Goal: Navigation & Orientation: Understand site structure

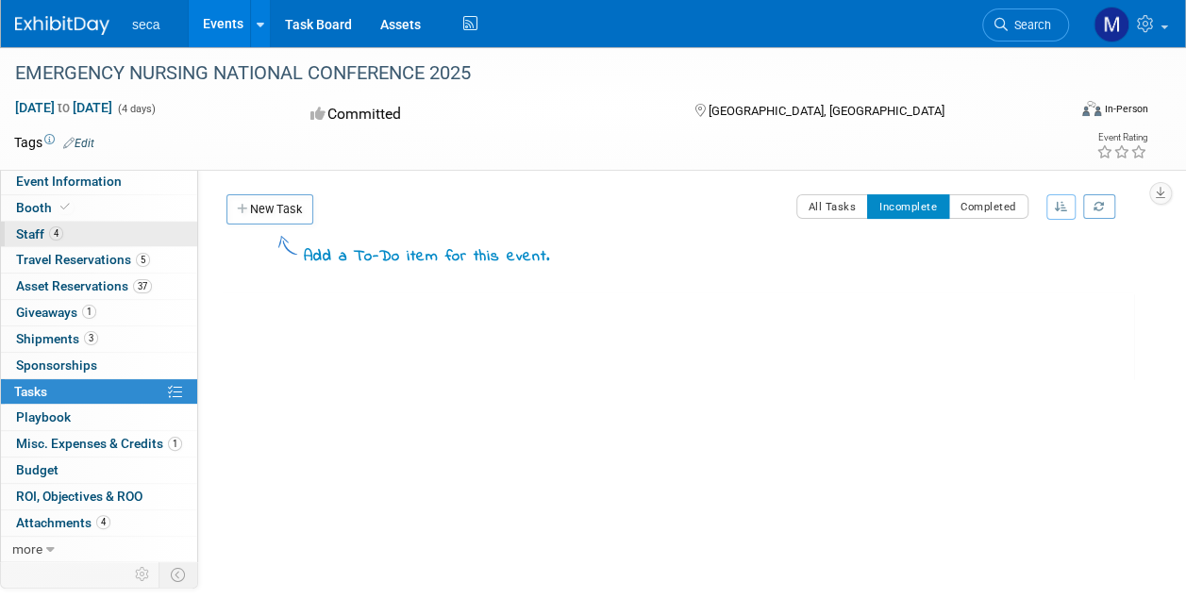
click at [45, 240] on span "Staff 4" at bounding box center [39, 233] width 47 height 15
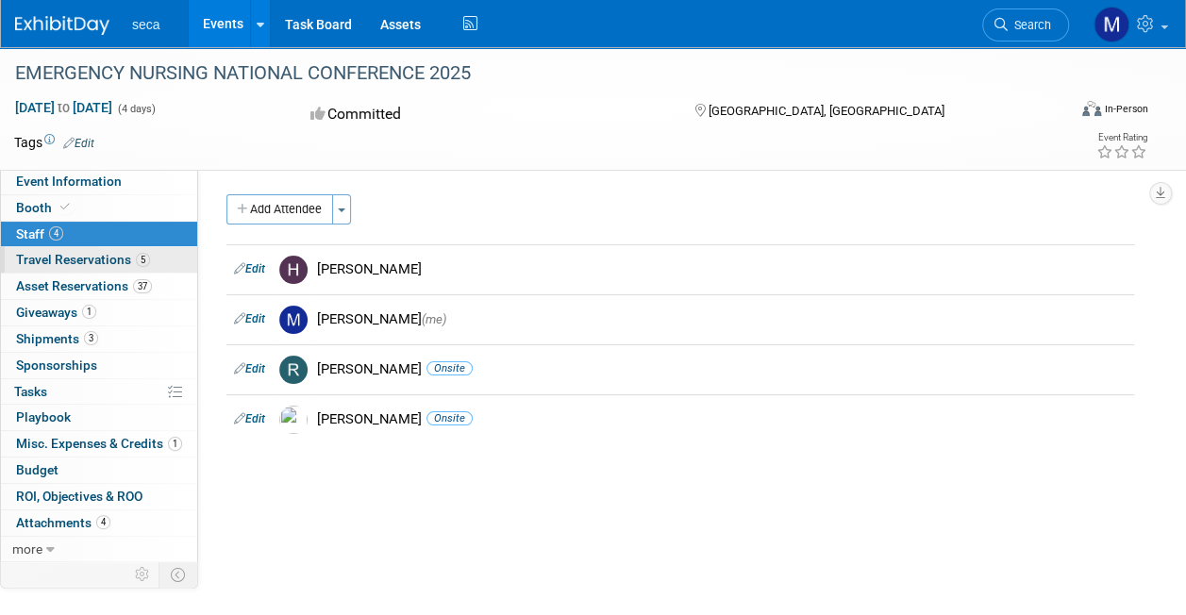
click at [92, 259] on span "Travel Reservations 5" at bounding box center [83, 259] width 134 height 15
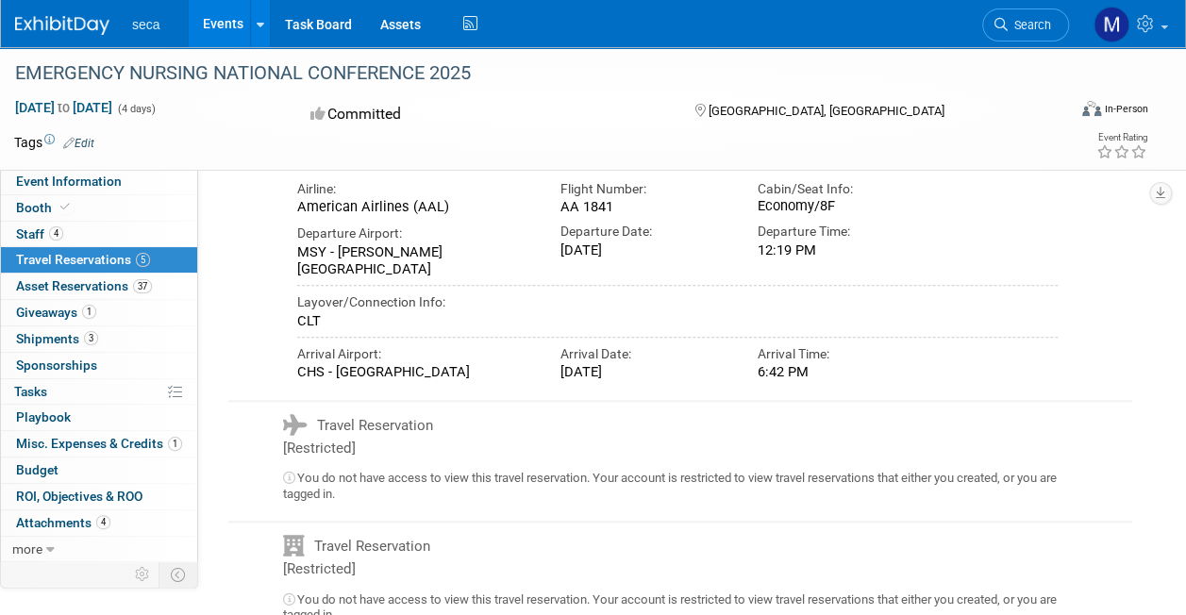
scroll to position [648, 0]
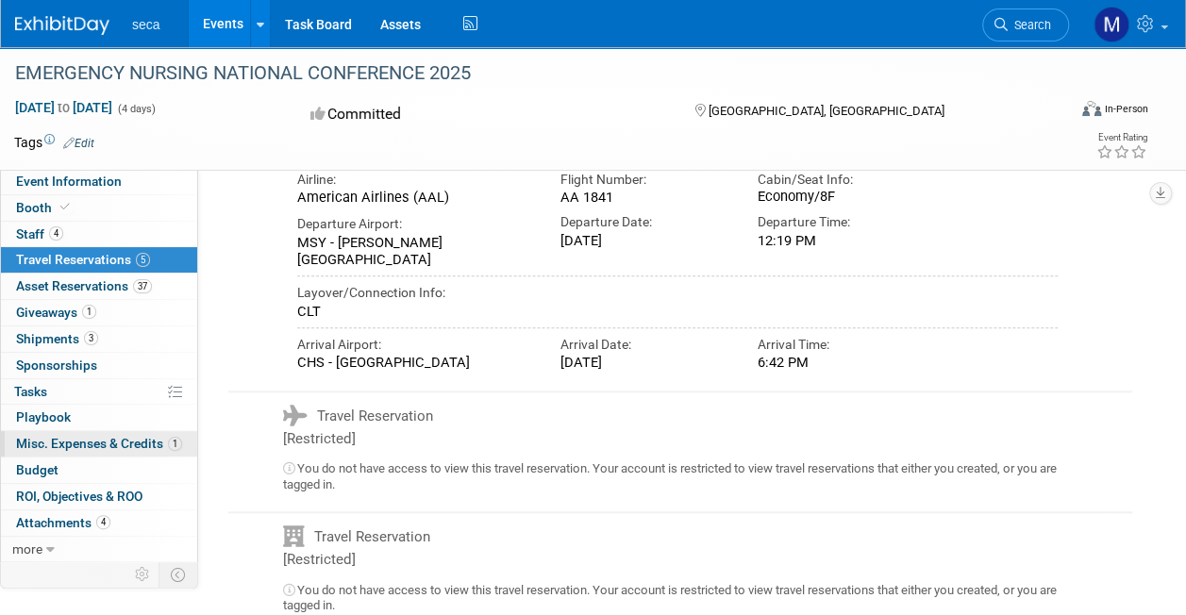
click at [78, 431] on link "1 Misc. Expenses & Credits 1" at bounding box center [99, 443] width 196 height 25
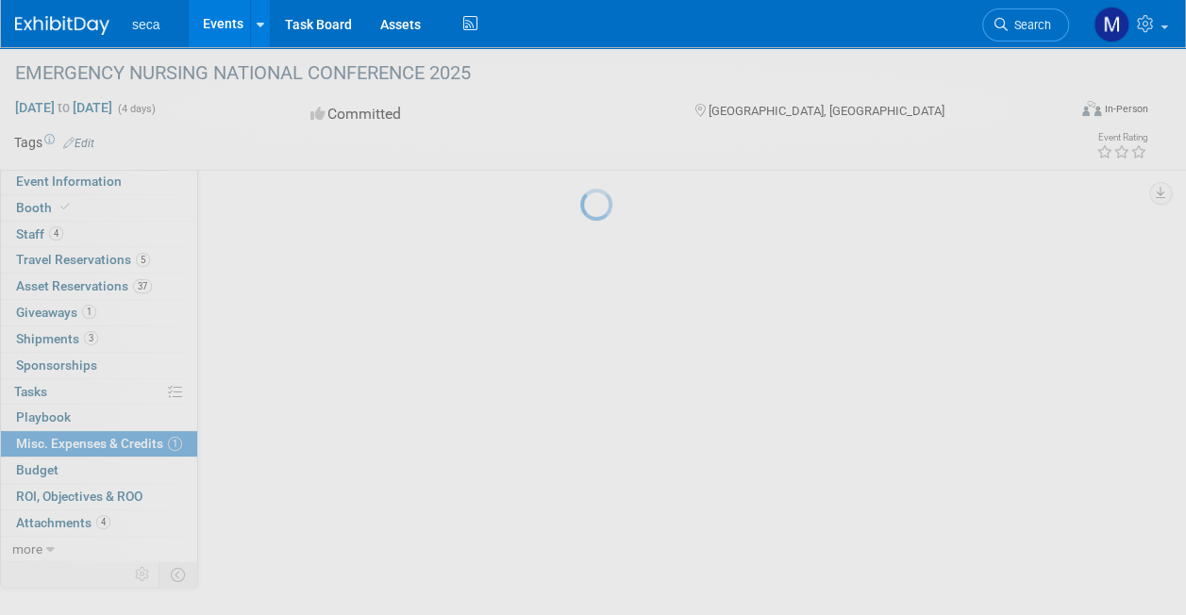
scroll to position [0, 0]
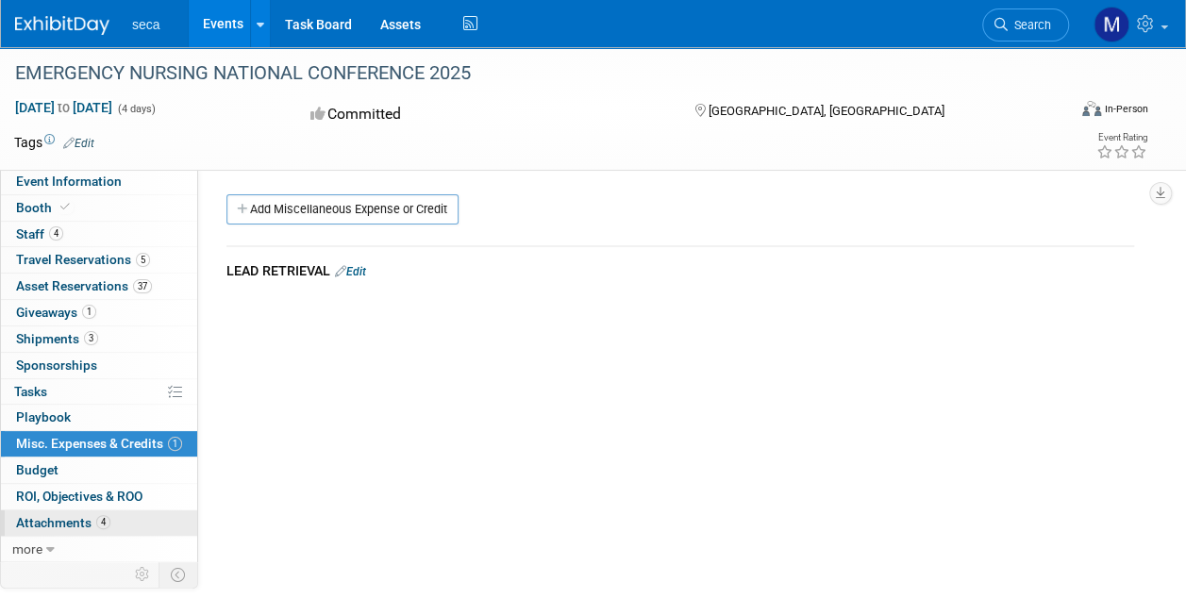
click at [69, 515] on span "Attachments 4" at bounding box center [63, 522] width 94 height 15
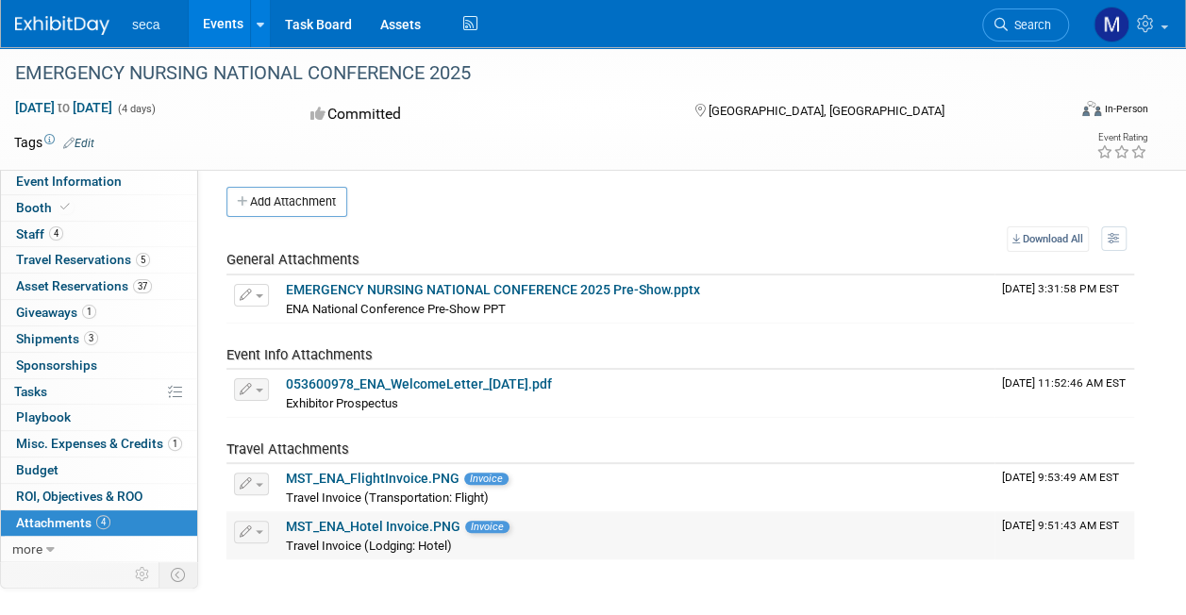
scroll to position [6, 0]
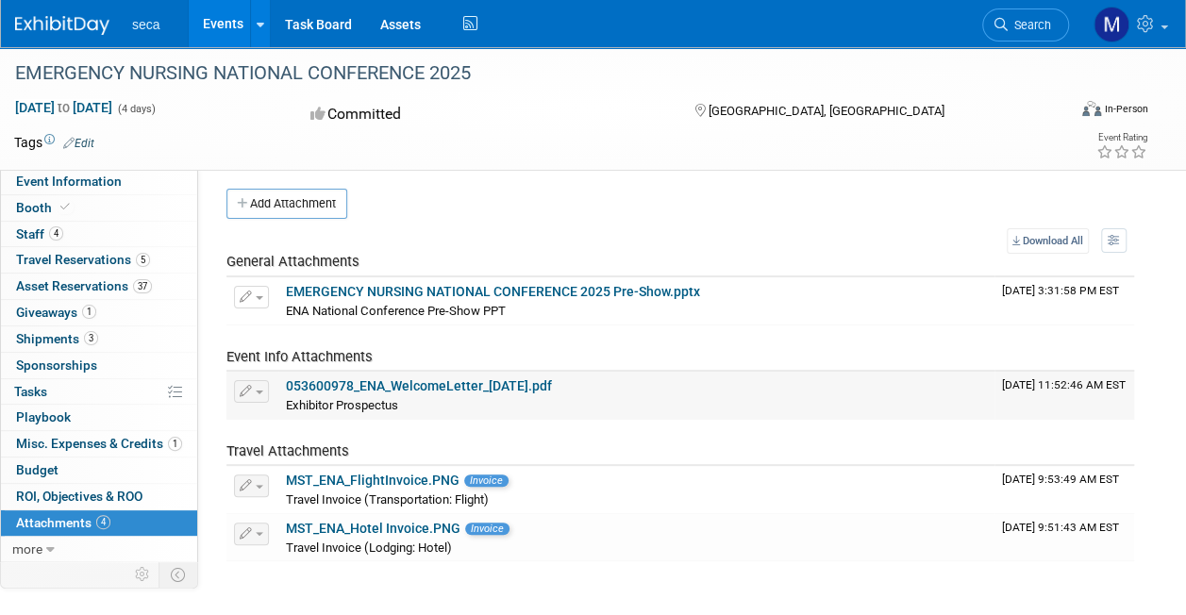
click at [438, 388] on link "053600978_ENA_WelcomeLetter_[DATE].pdf" at bounding box center [419, 385] width 266 height 15
click at [61, 332] on span "Shipments 3" at bounding box center [57, 338] width 82 height 15
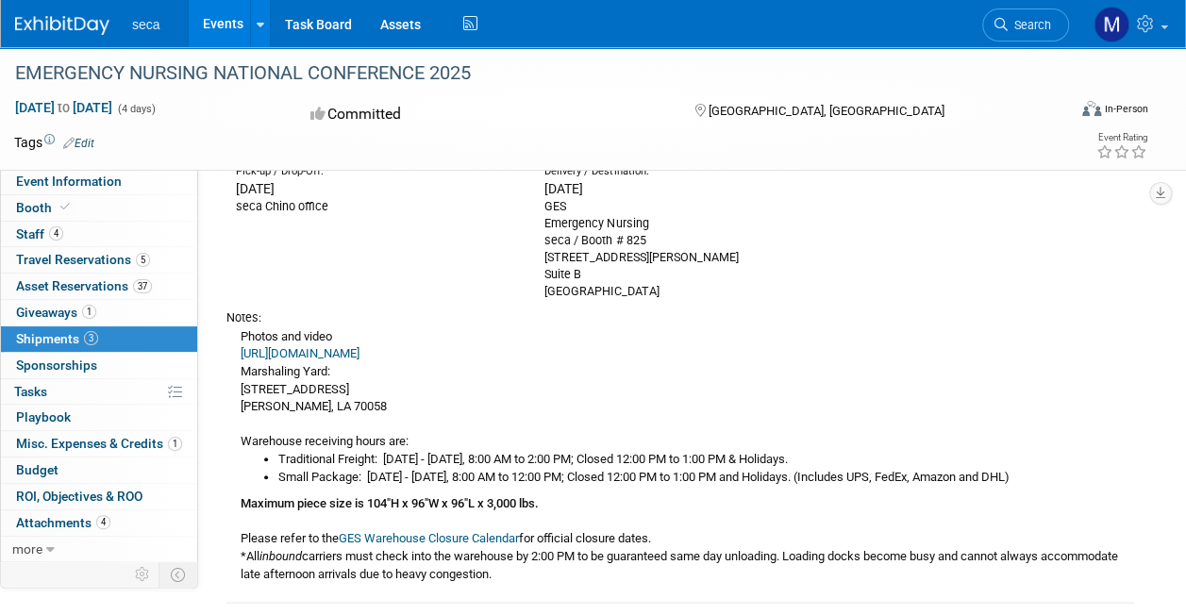
scroll to position [0, 0]
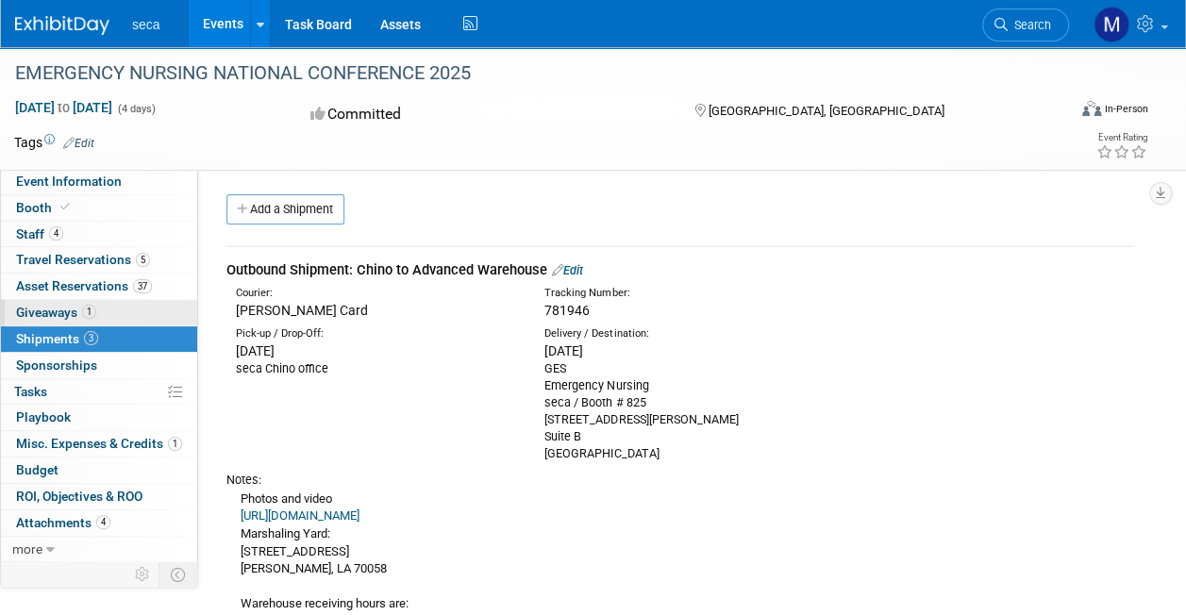
click at [38, 305] on span "Giveaways 1" at bounding box center [56, 312] width 80 height 15
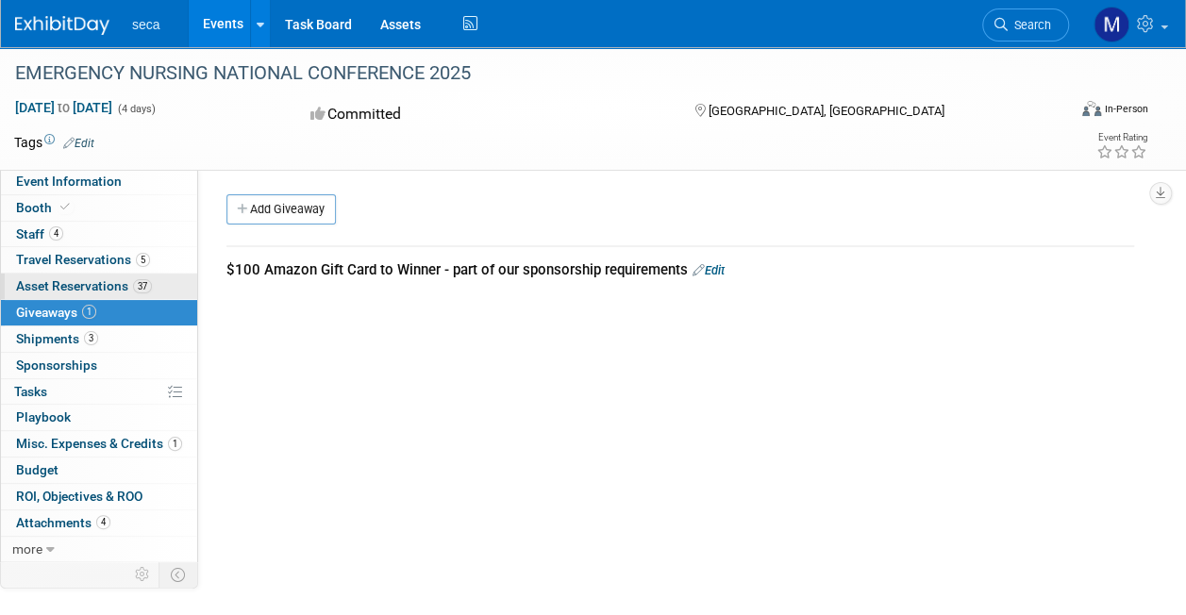
click at [87, 274] on link "37 Asset Reservations 37" at bounding box center [99, 286] width 196 height 25
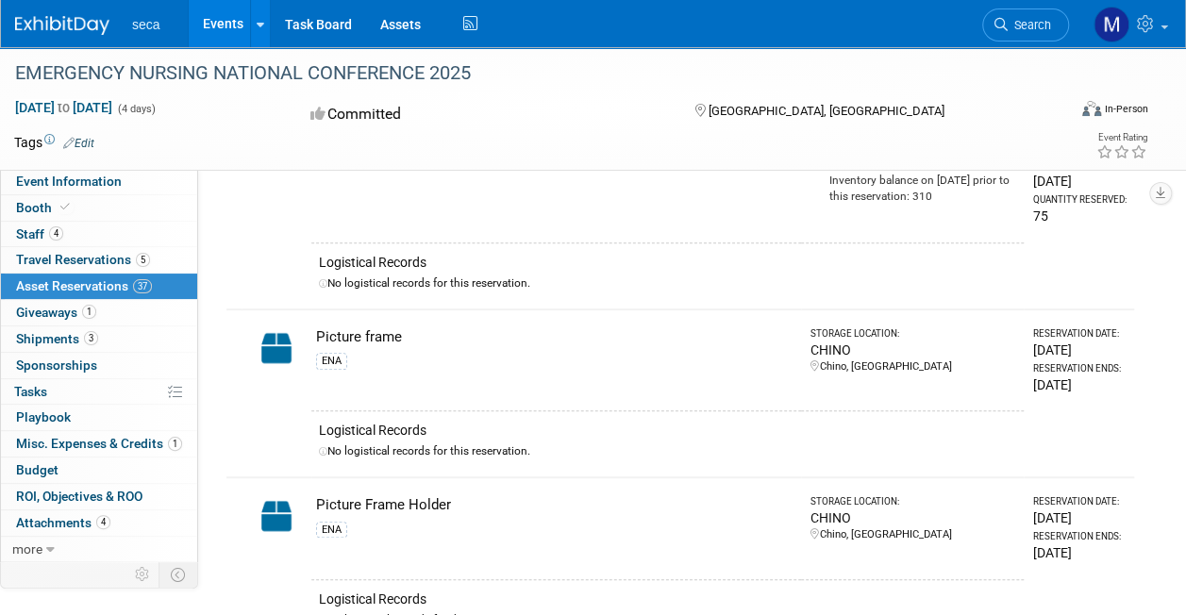
scroll to position [3905, 0]
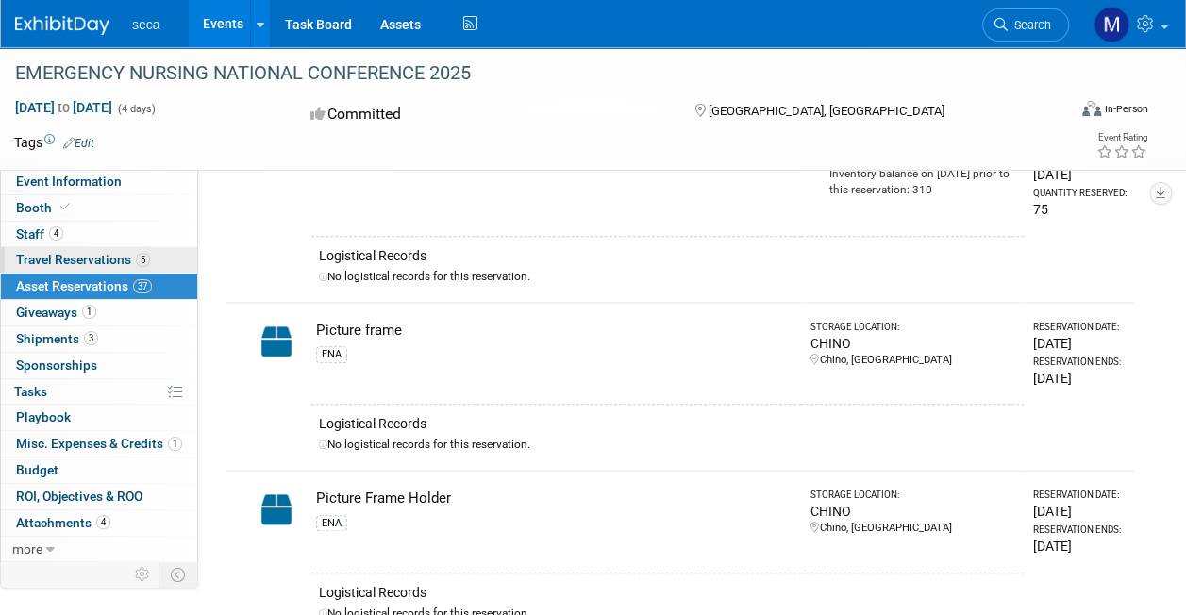
click at [64, 248] on link "5 Travel Reservations 5" at bounding box center [99, 259] width 196 height 25
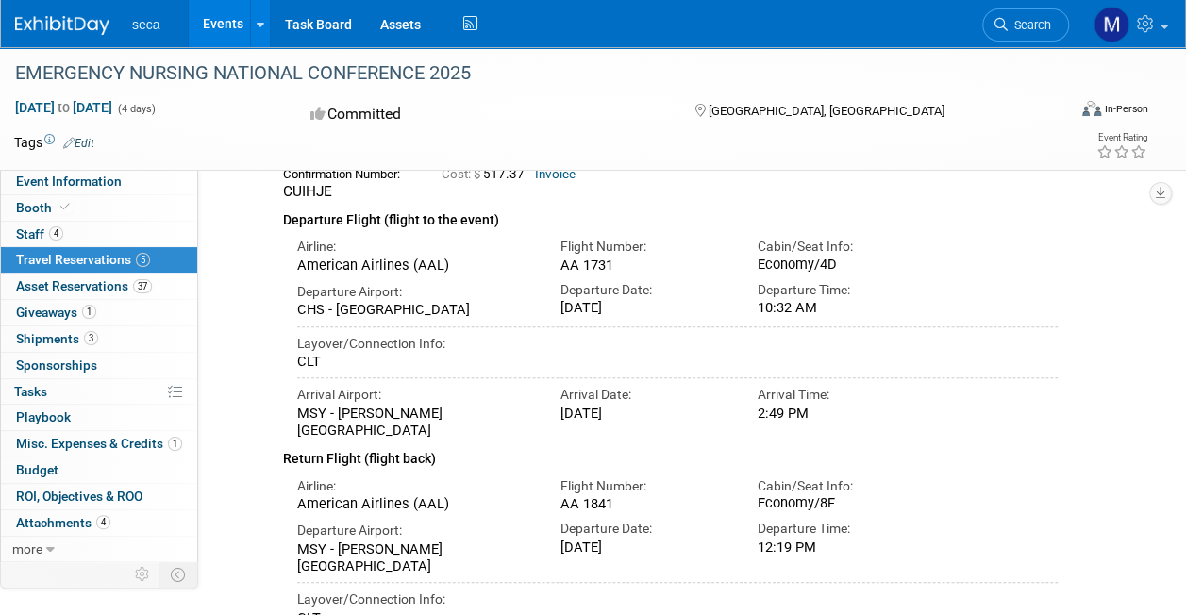
scroll to position [330, 0]
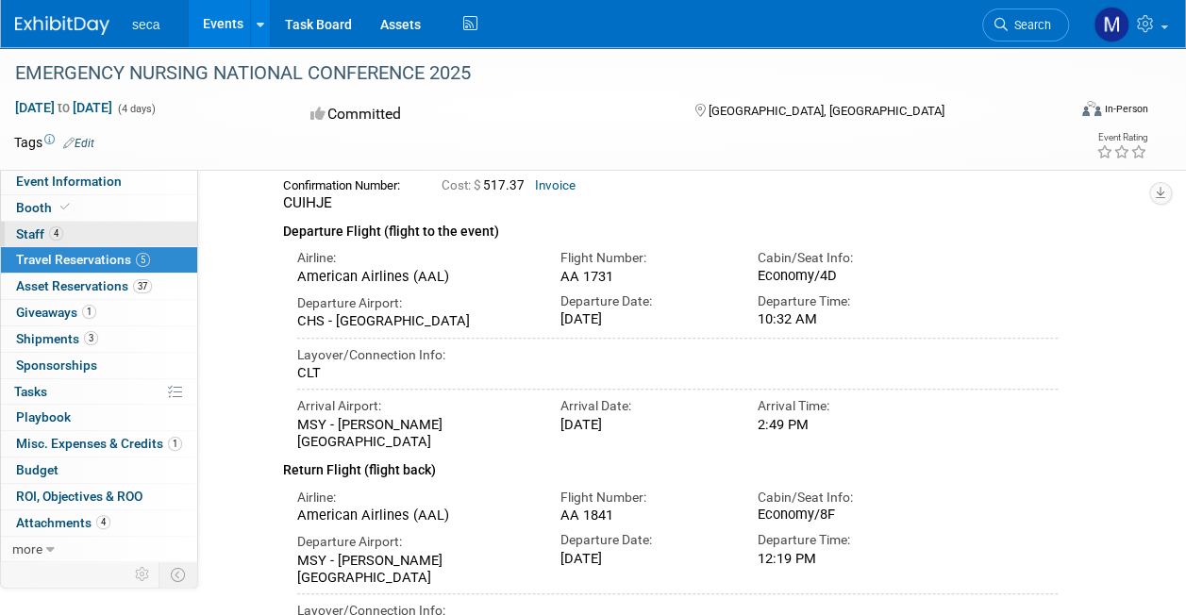
click at [62, 230] on link "4 Staff 4" at bounding box center [99, 234] width 196 height 25
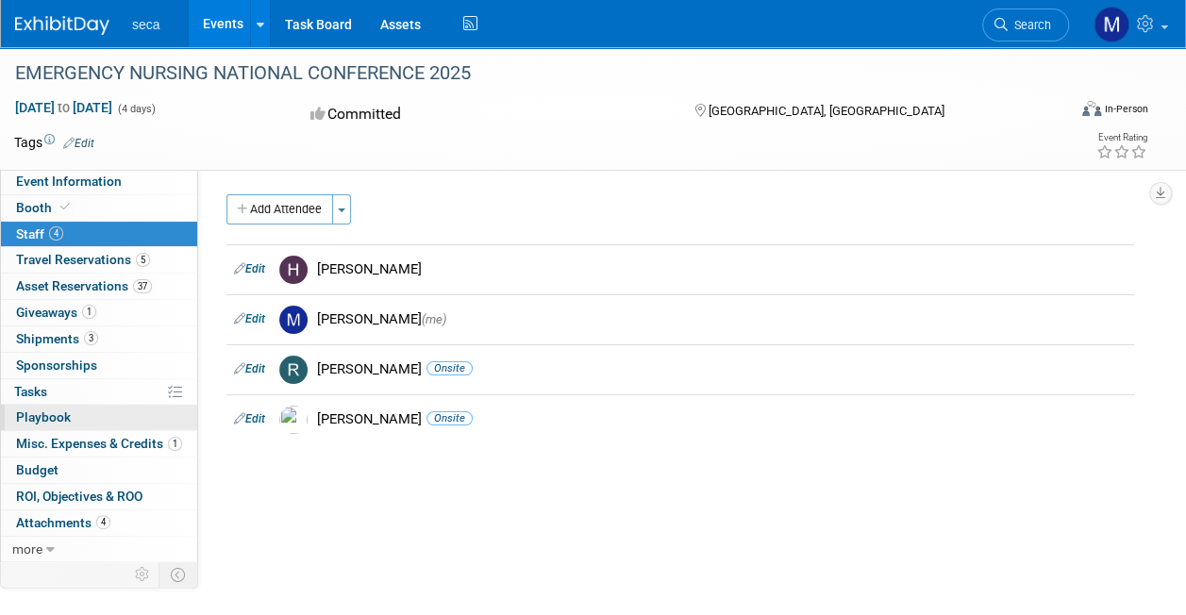
click at [131, 426] on link "0 Playbook 0" at bounding box center [99, 417] width 196 height 25
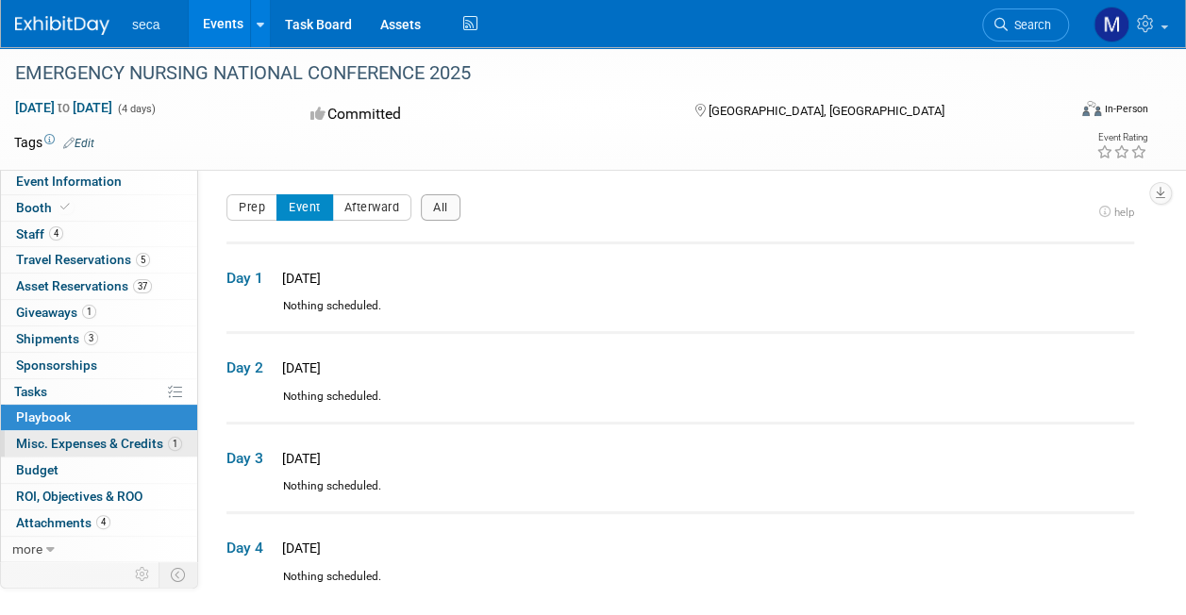
click at [126, 442] on span "Misc. Expenses & Credits 1" at bounding box center [99, 443] width 166 height 15
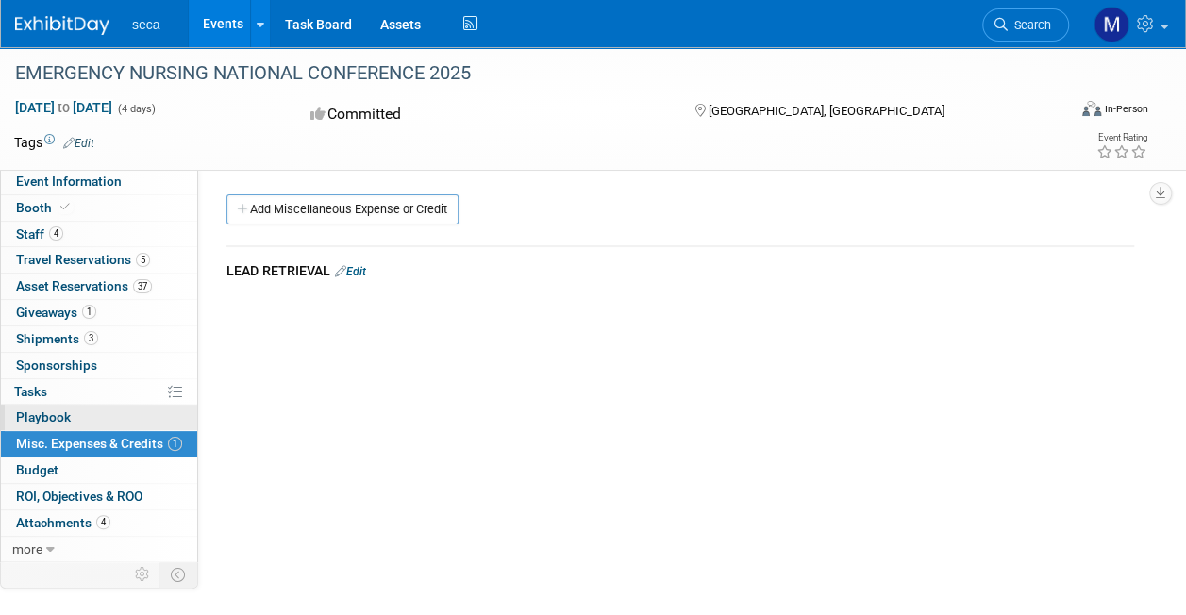
click at [102, 413] on link "0 Playbook 0" at bounding box center [99, 417] width 196 height 25
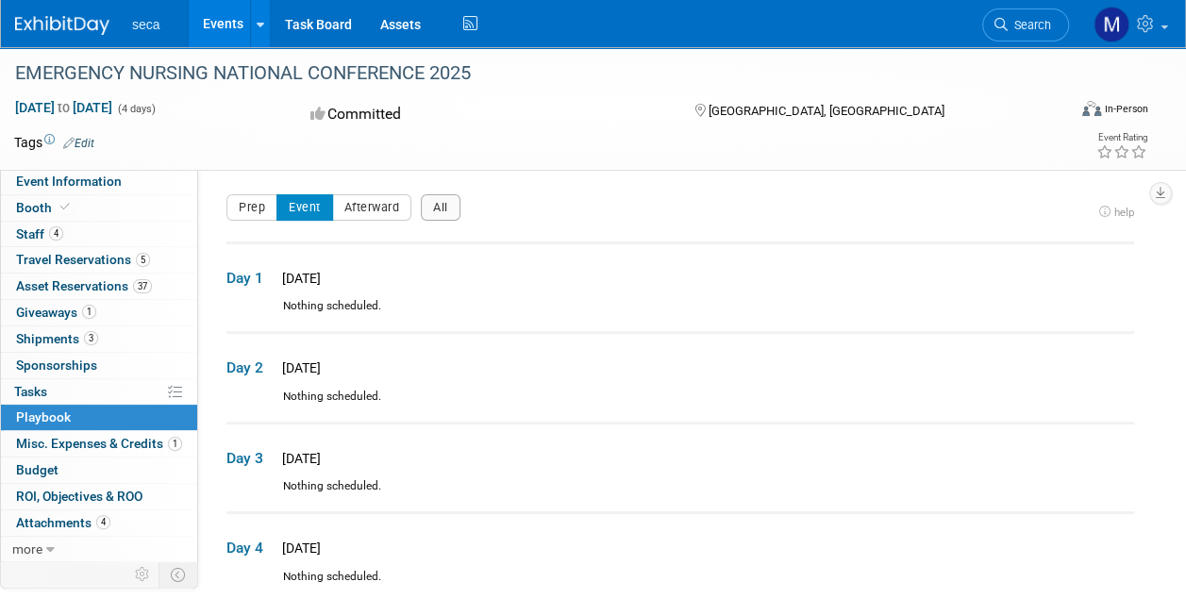
drag, startPoint x: 644, startPoint y: 455, endPoint x: 497, endPoint y: 462, distance: 146.5
click at [497, 462] on td "Day 3 [DATE]" at bounding box center [680, 451] width 908 height 56
click at [64, 470] on link "Budget" at bounding box center [99, 470] width 196 height 25
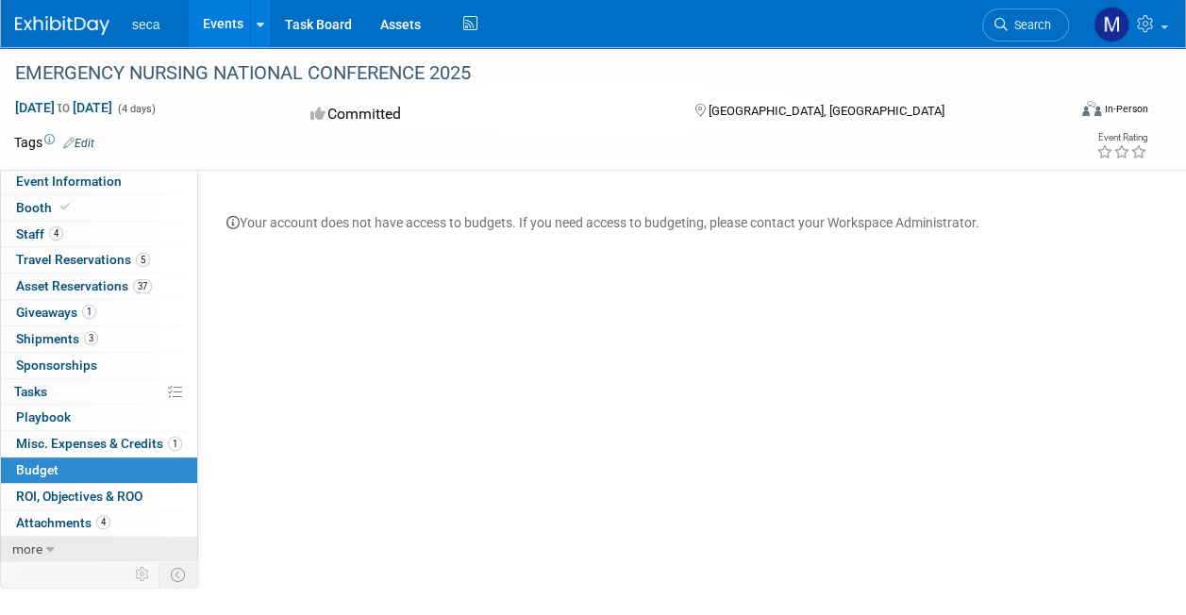
click at [42, 549] on link "more" at bounding box center [99, 549] width 196 height 25
click at [57, 210] on span at bounding box center [65, 207] width 17 height 14
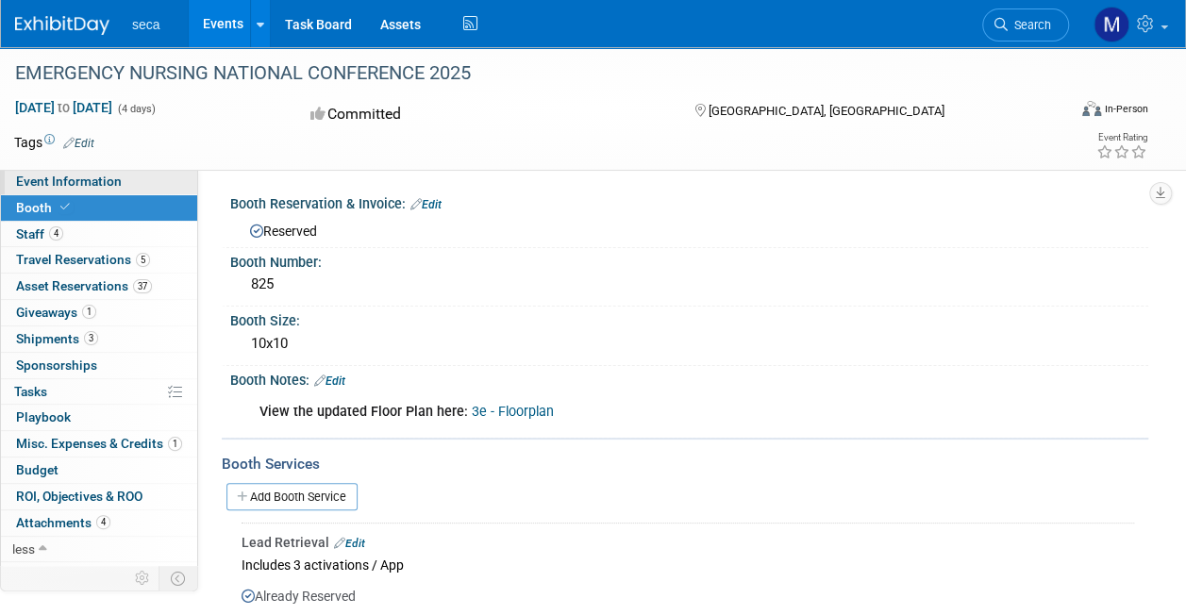
click at [90, 184] on span "Event Information" at bounding box center [69, 181] width 106 height 15
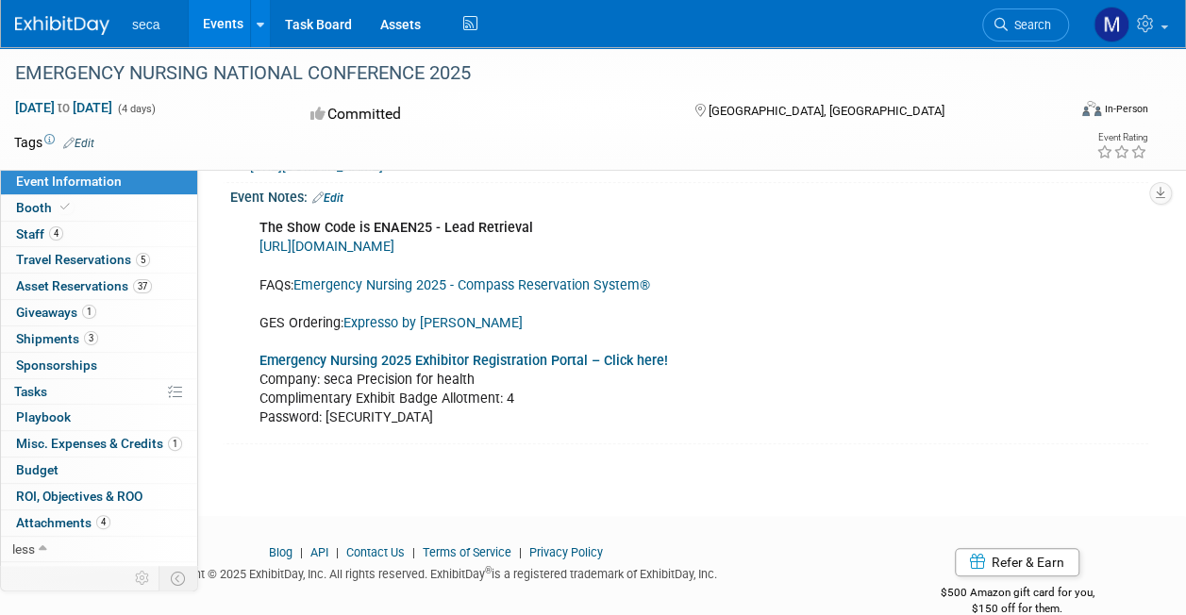
scroll to position [506, 0]
